Goal: Task Accomplishment & Management: Use online tool/utility

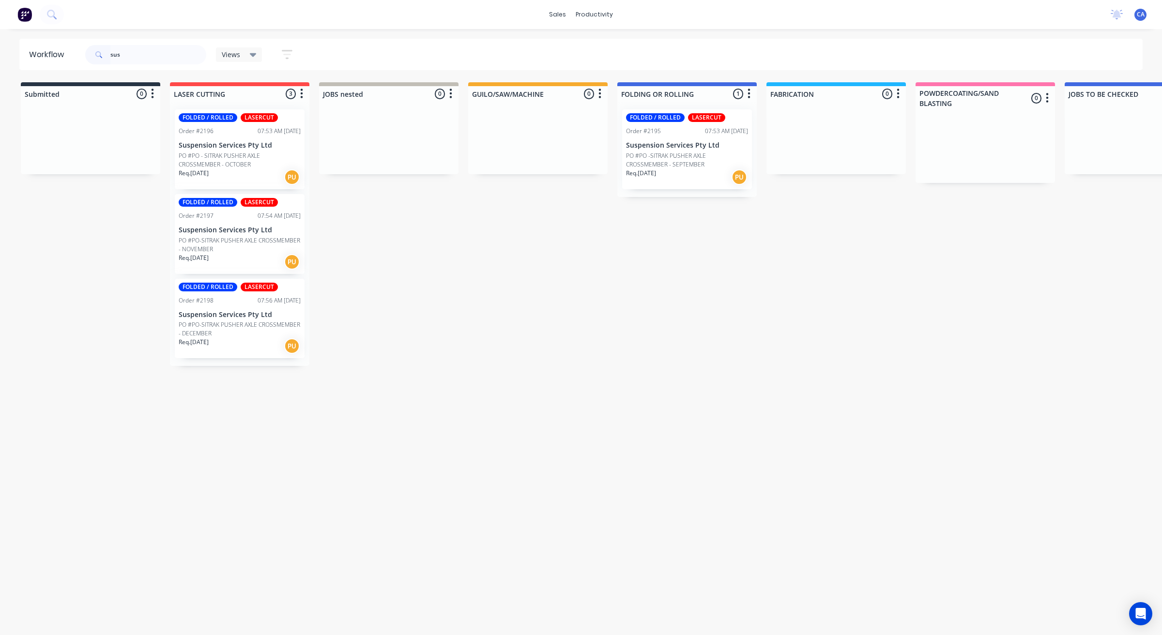
type input "sus"
click at [678, 161] on p "PO #PO -SITRAK PUSHER AXLE CROSSMEMBER - SEPTEMBER" at bounding box center [687, 160] width 122 height 17
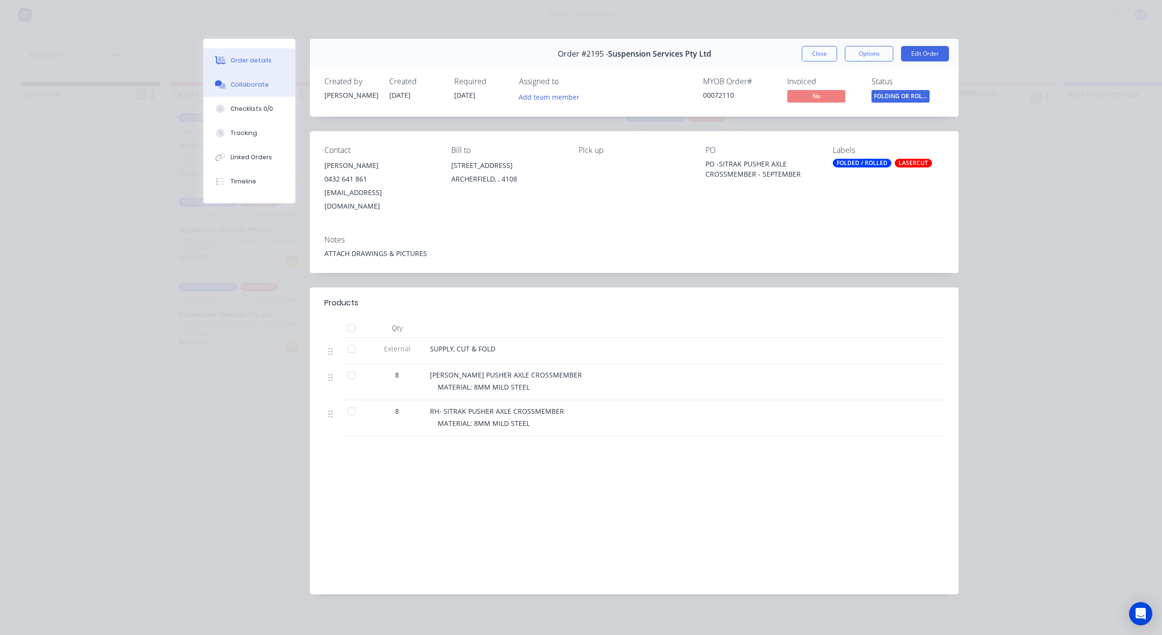
click at [264, 81] on div "Collaborate" at bounding box center [250, 84] width 38 height 9
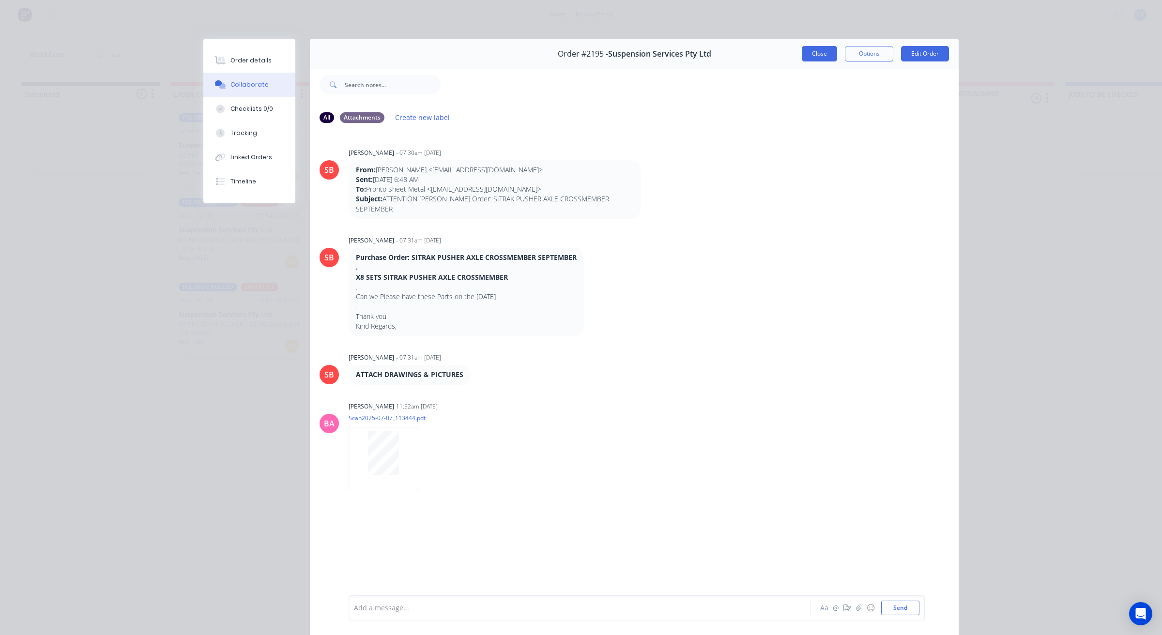
click at [825, 54] on button "Close" at bounding box center [819, 53] width 35 height 15
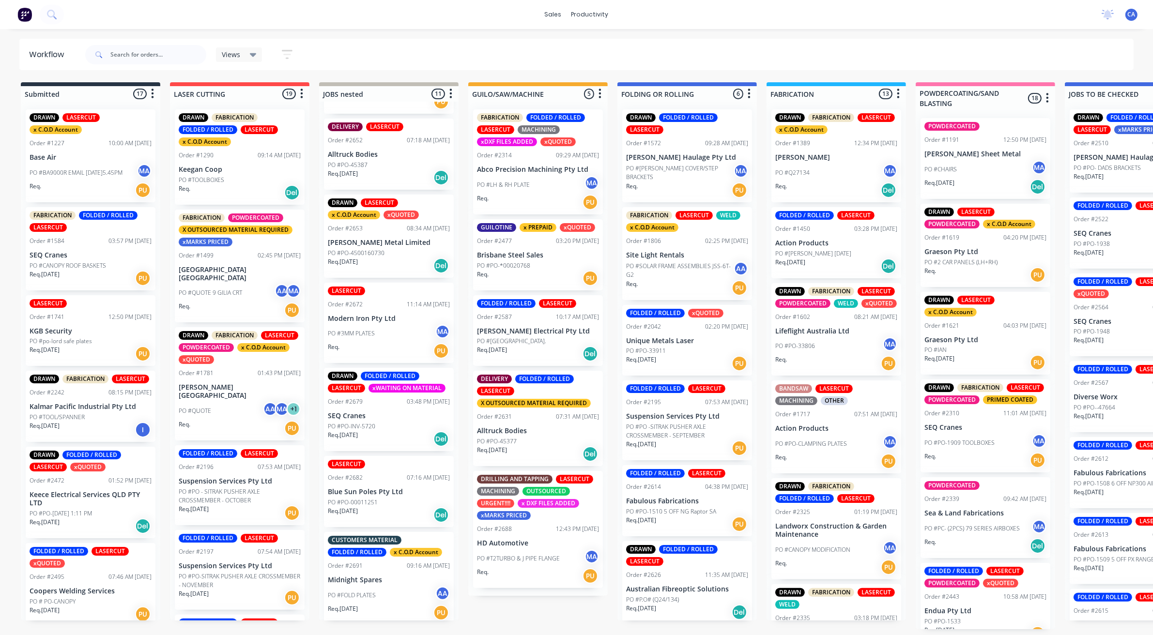
scroll to position [424, 0]
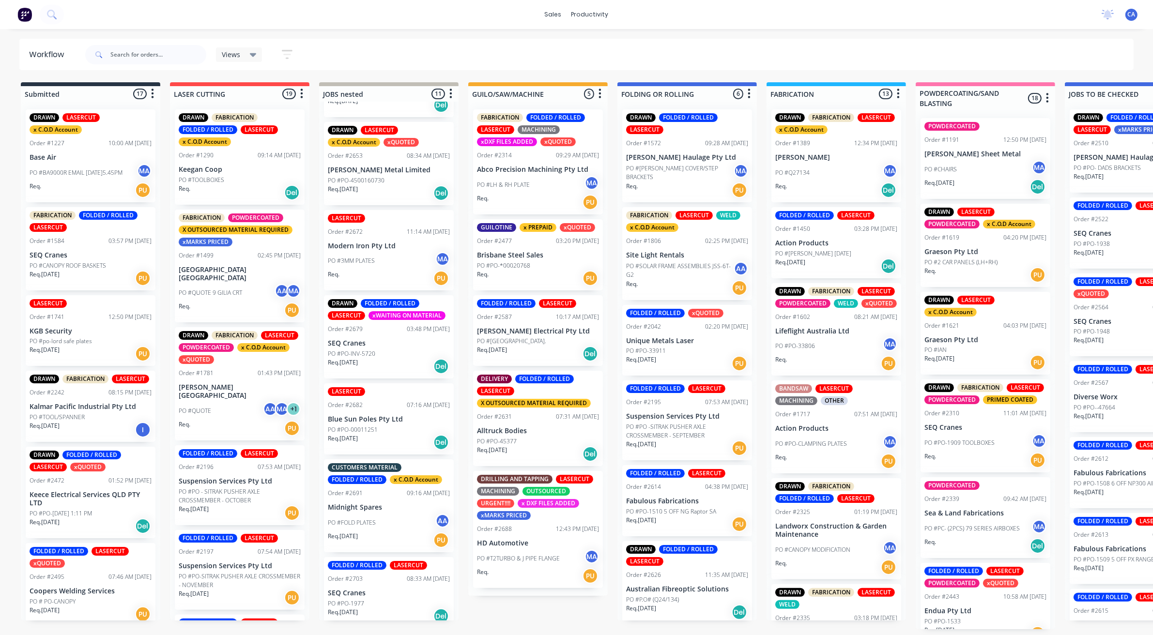
click at [373, 524] on p "PO #FOLD PLATES" at bounding box center [352, 523] width 48 height 9
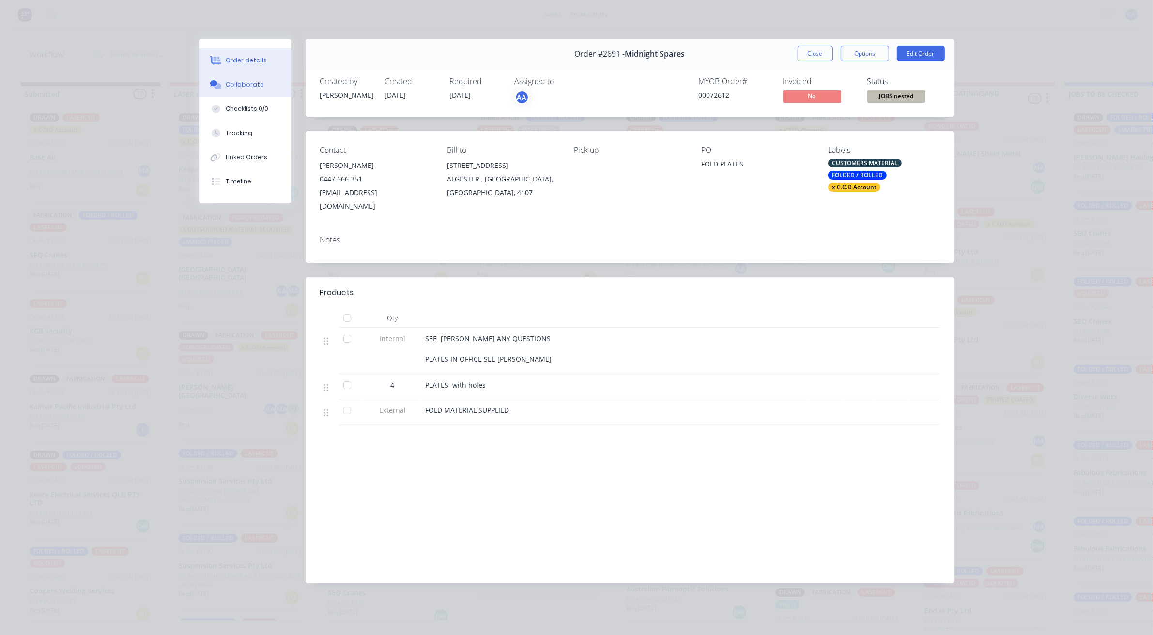
click at [253, 91] on button "Collaborate" at bounding box center [245, 85] width 92 height 24
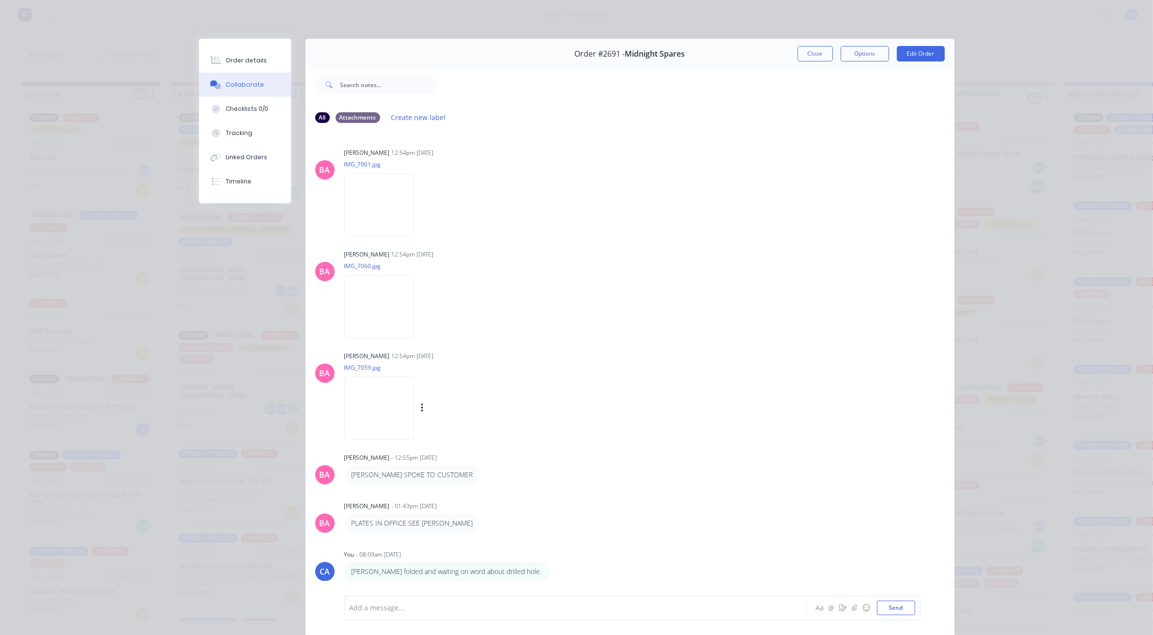
click at [382, 415] on img at bounding box center [379, 408] width 70 height 63
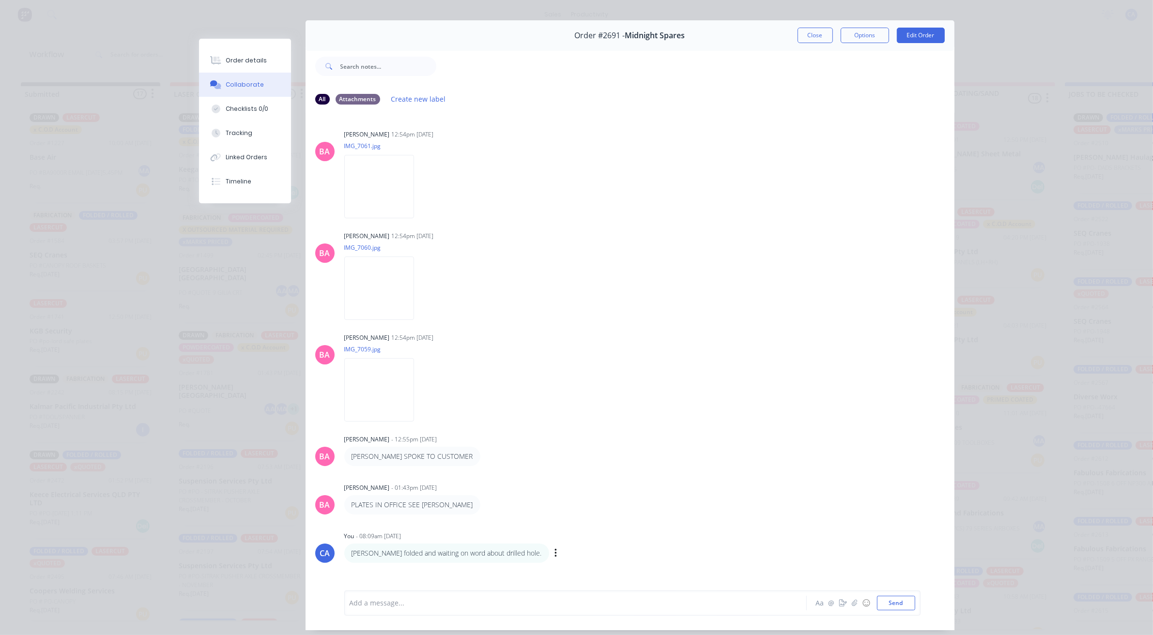
scroll to position [0, 0]
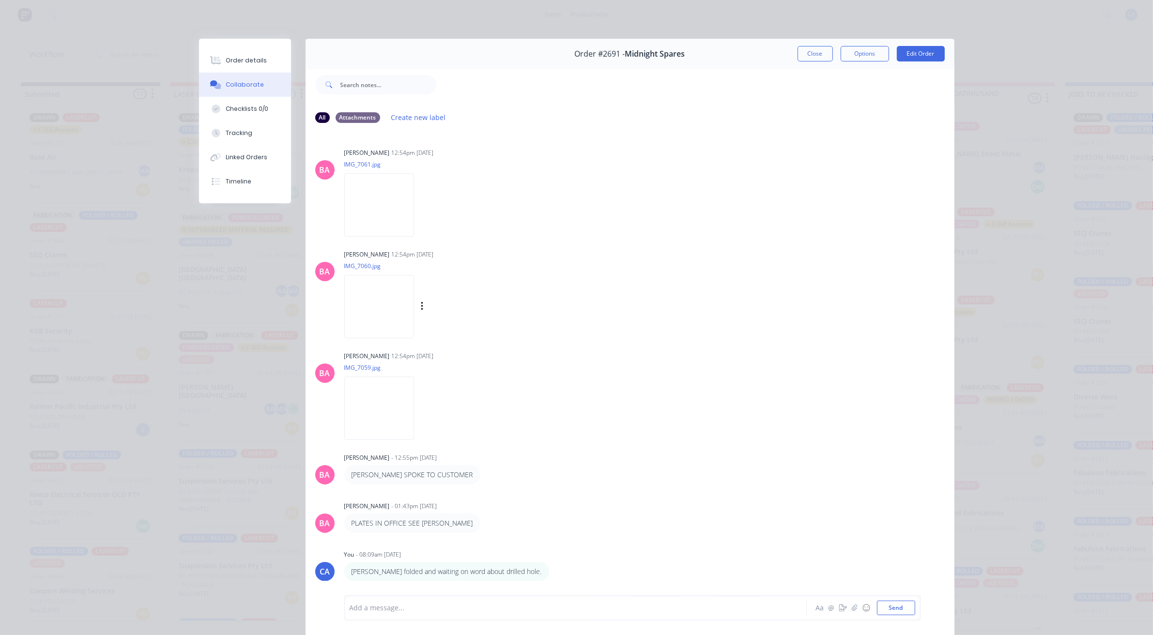
click at [384, 287] on img at bounding box center [379, 306] width 70 height 63
click at [363, 184] on img at bounding box center [379, 204] width 70 height 63
click at [370, 410] on img at bounding box center [379, 408] width 70 height 63
